Goal: Task Accomplishment & Management: Manage account settings

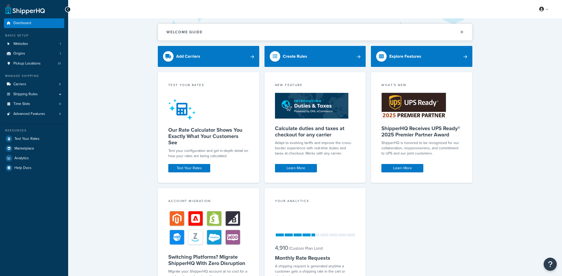
click at [337, 18] on div "My Profile Billing Global Settings Migrate Product Metadata Contact Us Logout" at bounding box center [315, 9] width 494 height 18
click at [63, 115] on link "Advanced Features 4" at bounding box center [34, 114] width 60 height 10
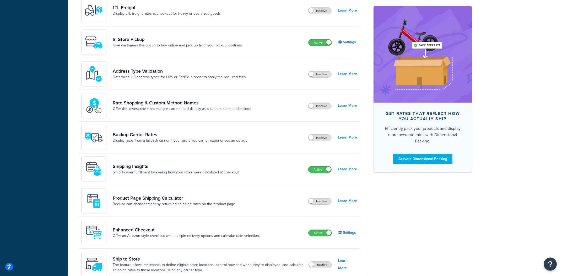
scroll to position [215, 0]
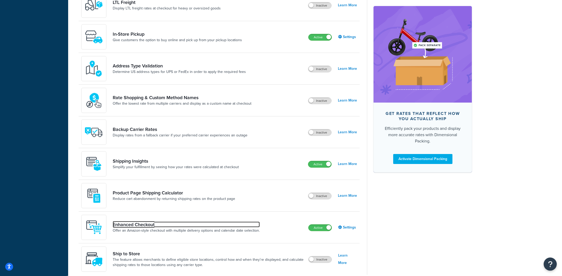
click at [145, 223] on link "Enhanced Checkout" at bounding box center [186, 225] width 147 height 6
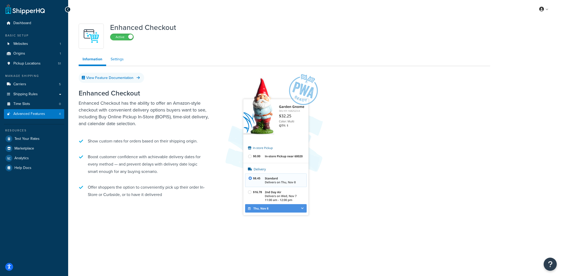
click at [126, 60] on link "Settings" at bounding box center [117, 59] width 21 height 10
select select "MONTHLY"
select select "33"
select select "2"
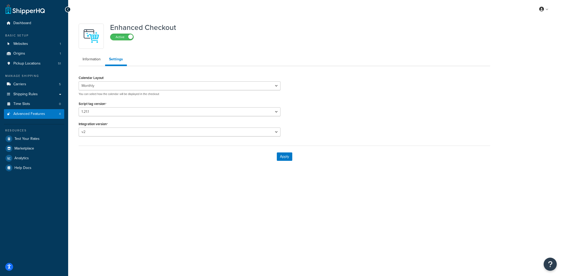
click at [269, 116] on div "Calendar Layout Default Monthly You can select how the calendar will be display…" at bounding box center [180, 107] width 210 height 66
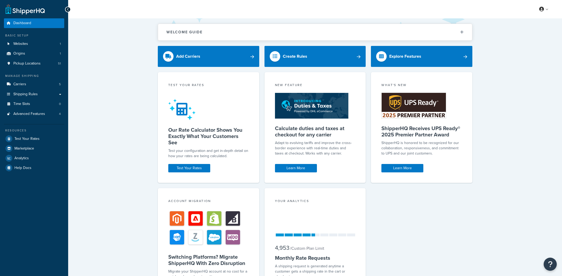
click at [55, 116] on link "Advanced Features 4" at bounding box center [34, 114] width 60 height 10
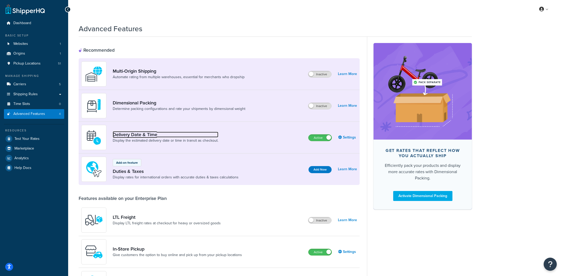
click at [165, 137] on link "Delivery Date & Time" at bounding box center [166, 135] width 106 height 6
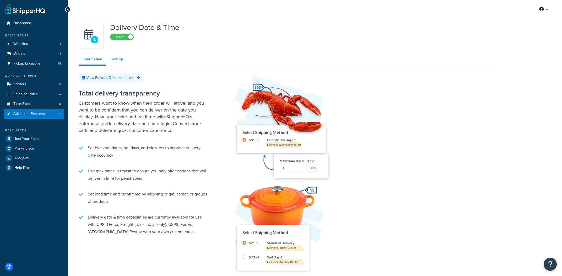
click at [125, 62] on link "Settings" at bounding box center [117, 59] width 21 height 10
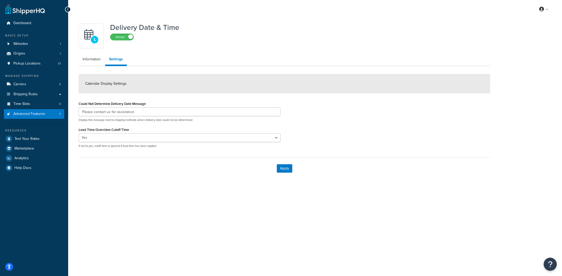
click at [98, 67] on div "Delivery Date & Time Active Information Settings Calendar Display Settings Coul…" at bounding box center [284, 100] width 419 height 158
click at [46, 109] on link "Time Slots 0" at bounding box center [34, 104] width 60 height 10
click at [40, 118] on link "Advanced Features 4" at bounding box center [34, 114] width 60 height 10
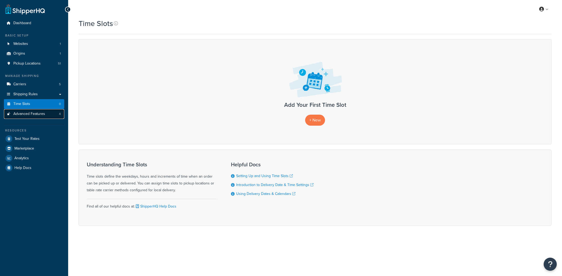
click at [43, 113] on span "Advanced Features" at bounding box center [29, 114] width 32 height 4
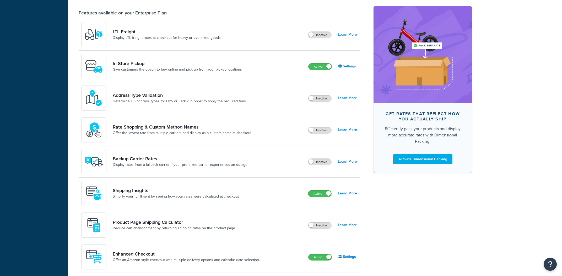
scroll to position [240, 0]
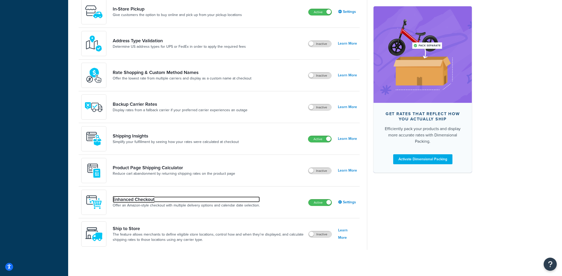
click at [146, 199] on link "Enhanced Checkout" at bounding box center [186, 199] width 147 height 6
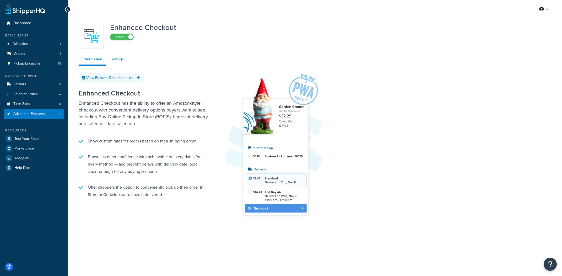
click at [119, 56] on link "Settings" at bounding box center [117, 59] width 21 height 10
select select "MONTHLY"
select select "33"
select select "2"
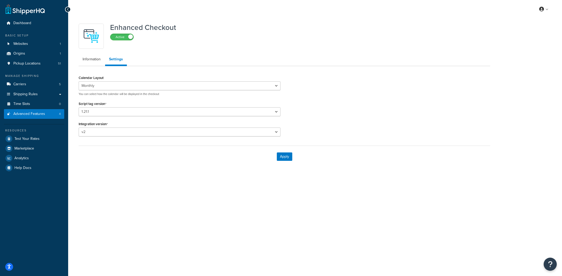
click at [365, 92] on div "Calendar Layout Default Monthly You can select how the calendar will be display…" at bounding box center [284, 107] width 419 height 66
